Goal: Information Seeking & Learning: Learn about a topic

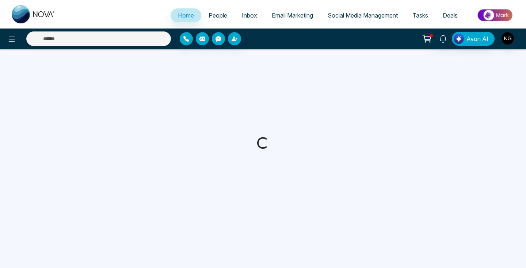
select select "*"
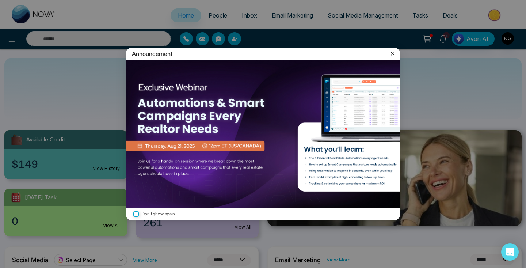
click at [392, 53] on icon at bounding box center [392, 53] width 7 height 7
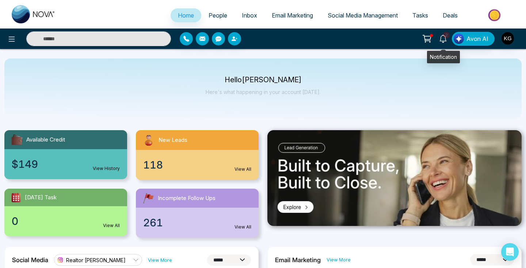
click at [446, 38] on icon at bounding box center [443, 39] width 8 height 8
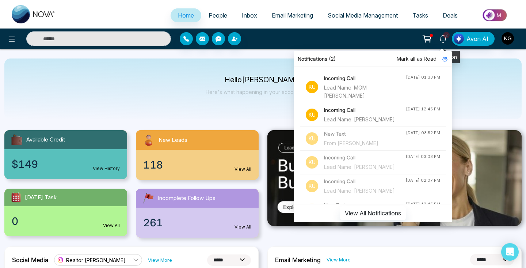
click at [445, 41] on icon at bounding box center [442, 39] width 7 height 8
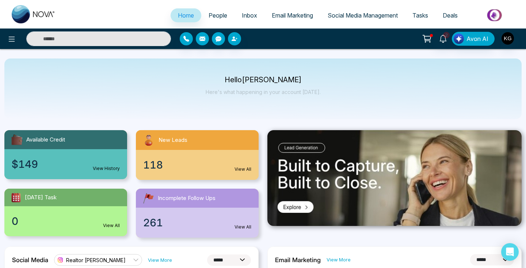
click at [282, 17] on span "Email Marketing" at bounding box center [292, 15] width 41 height 7
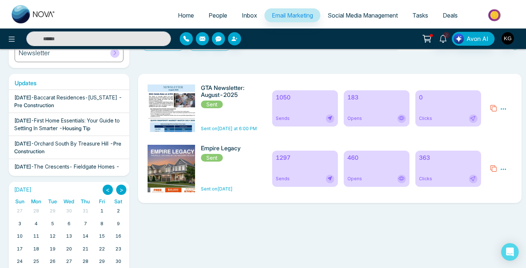
scroll to position [102, 0]
click at [505, 171] on icon at bounding box center [503, 168] width 7 height 7
click at [244, 222] on div "GTA Newsletter: August-2025 Sent Sent on [DATE] at 6:00 PM 1050 Sends 183 Opens…" at bounding box center [328, 177] width 388 height 208
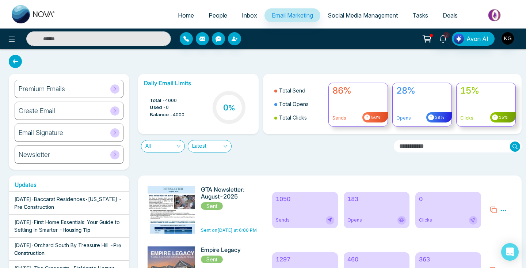
scroll to position [0, 0]
click at [184, 14] on span "Home" at bounding box center [186, 15] width 16 height 7
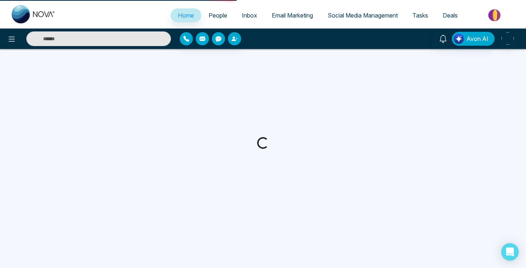
select select "*"
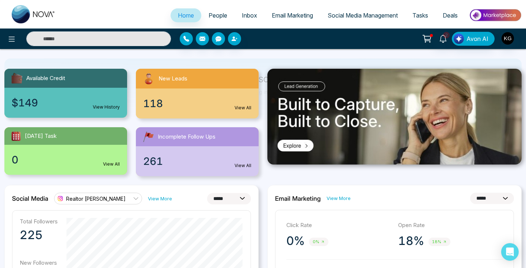
scroll to position [62, 0]
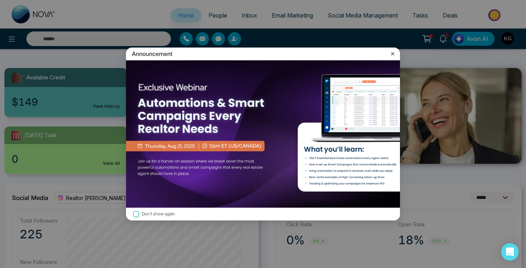
click at [394, 51] on icon at bounding box center [392, 53] width 7 height 7
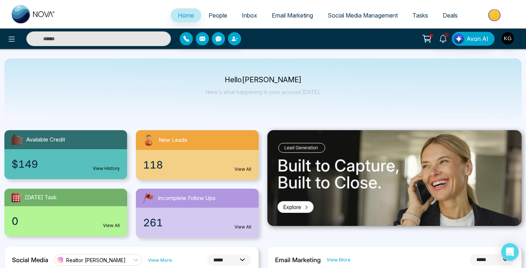
scroll to position [0, 0]
click at [215, 15] on span "People" at bounding box center [218, 15] width 19 height 7
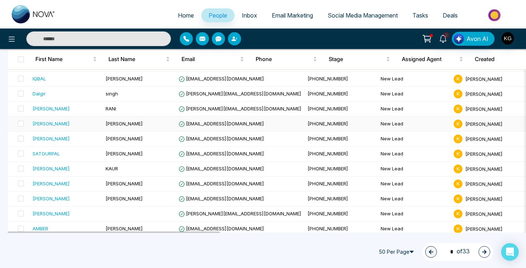
scroll to position [442, 0]
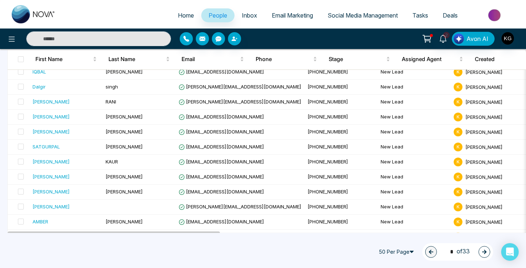
click at [484, 251] on icon "button" at bounding box center [484, 251] width 5 height 5
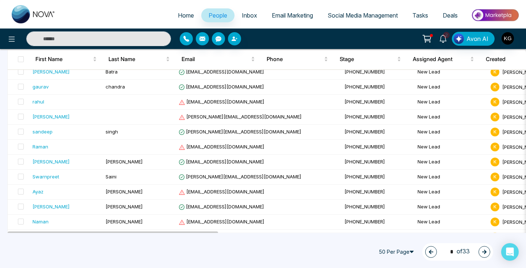
click at [484, 253] on icon "button" at bounding box center [484, 251] width 5 height 5
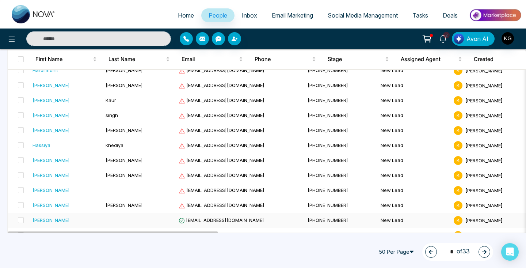
scroll to position [652, 0]
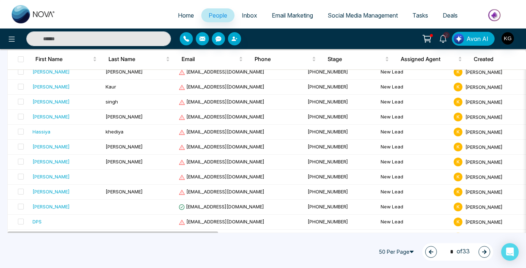
click at [486, 255] on button "button" at bounding box center [484, 252] width 12 height 12
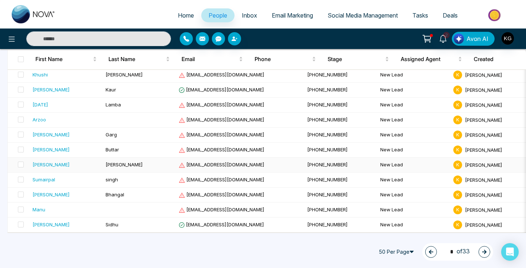
scroll to position [0, 0]
click at [486, 256] on button "button" at bounding box center [484, 252] width 12 height 12
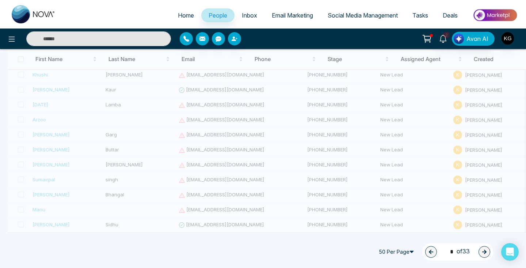
type input "*"
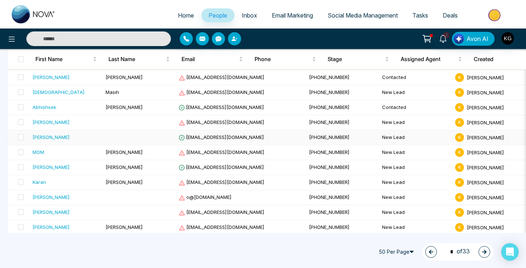
scroll to position [510, 0]
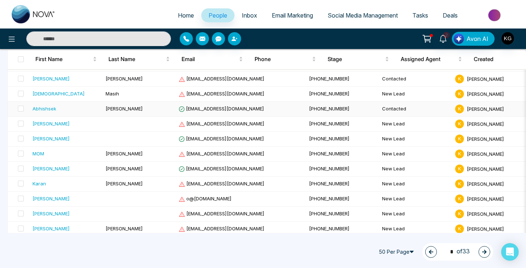
click at [92, 106] on div "Abhishsek" at bounding box center [66, 108] width 67 height 7
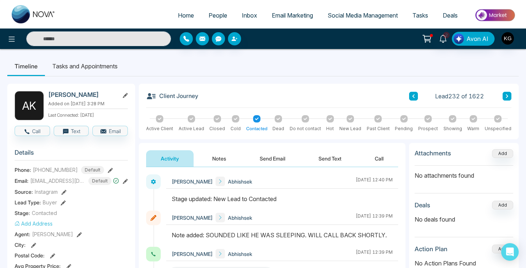
click at [415, 97] on icon at bounding box center [414, 96] width 4 height 4
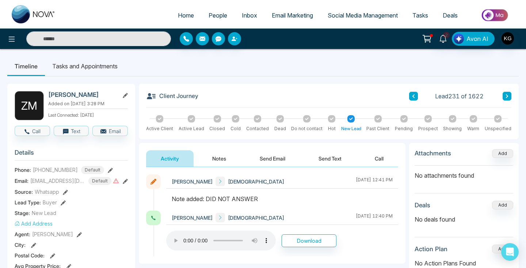
click at [414, 93] on button at bounding box center [413, 96] width 9 height 9
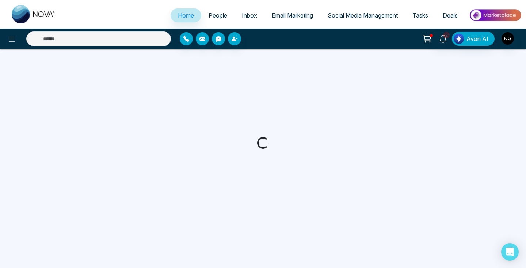
select select "*"
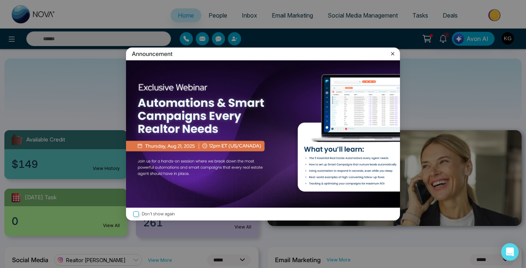
click at [394, 51] on icon at bounding box center [392, 53] width 7 height 7
